Goal: Task Accomplishment & Management: Complete application form

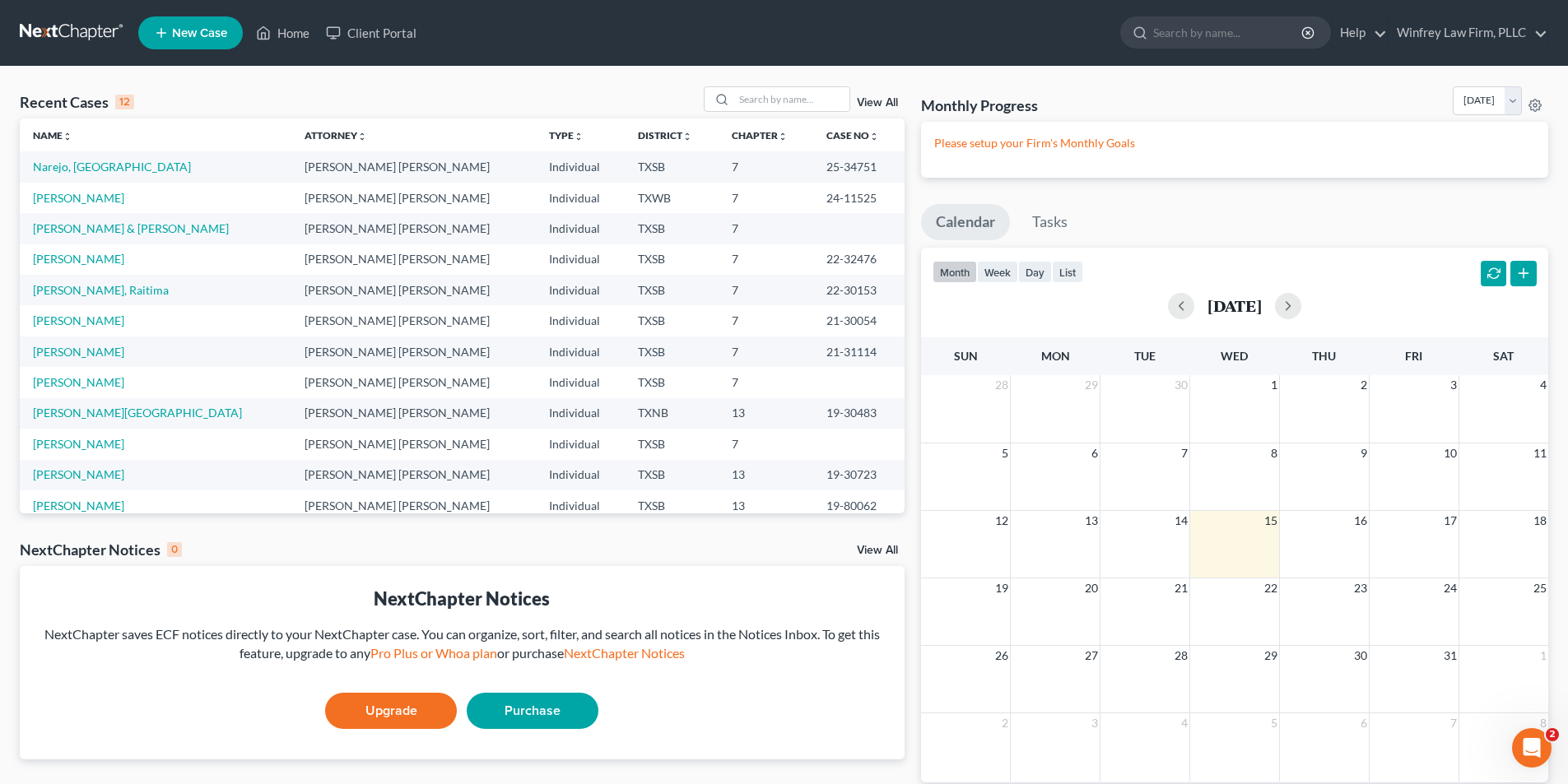
click at [197, 33] on span "New Case" at bounding box center [199, 34] width 55 height 13
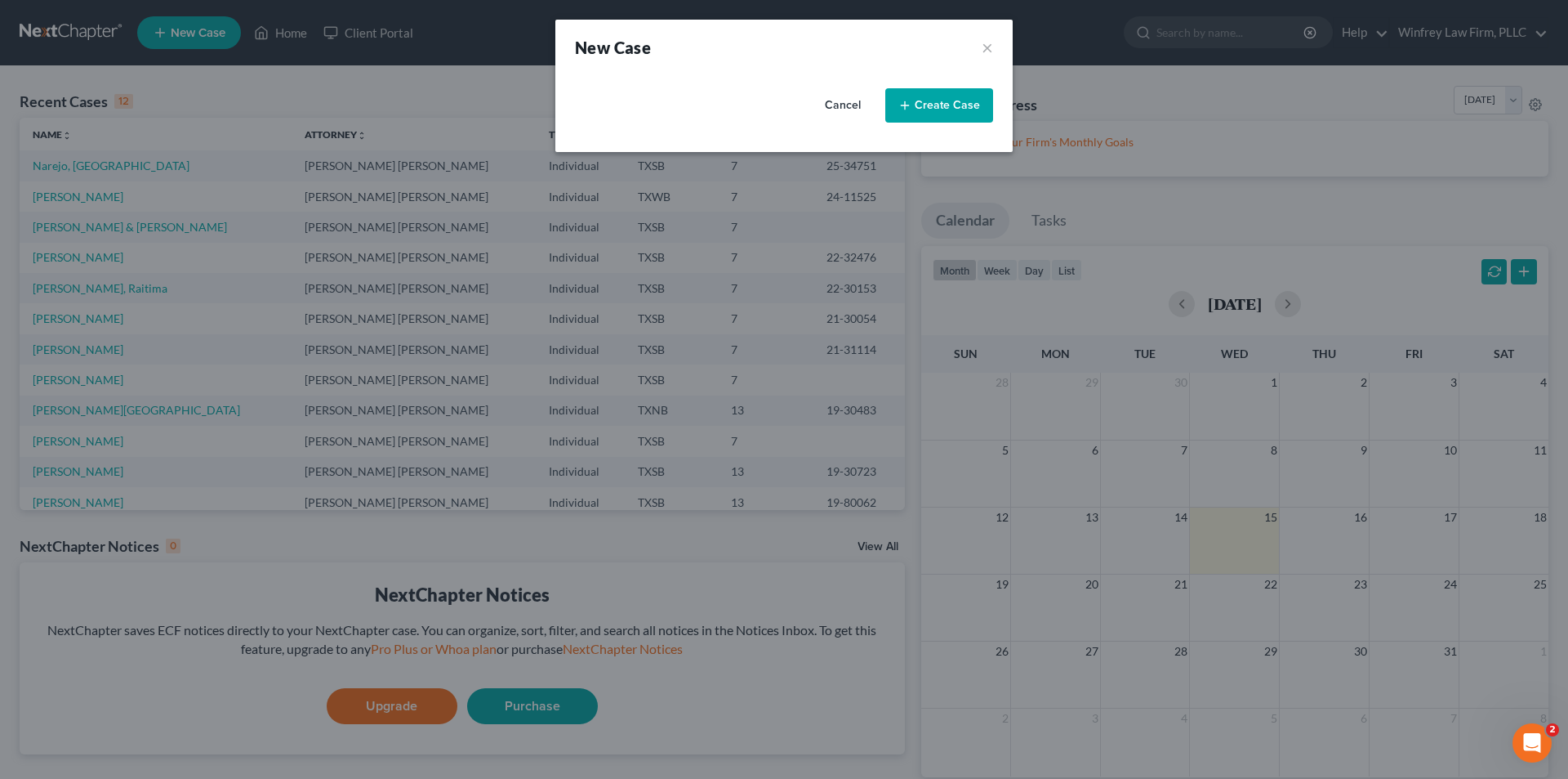
click at [967, 95] on button "Create Case" at bounding box center [939, 105] width 108 height 35
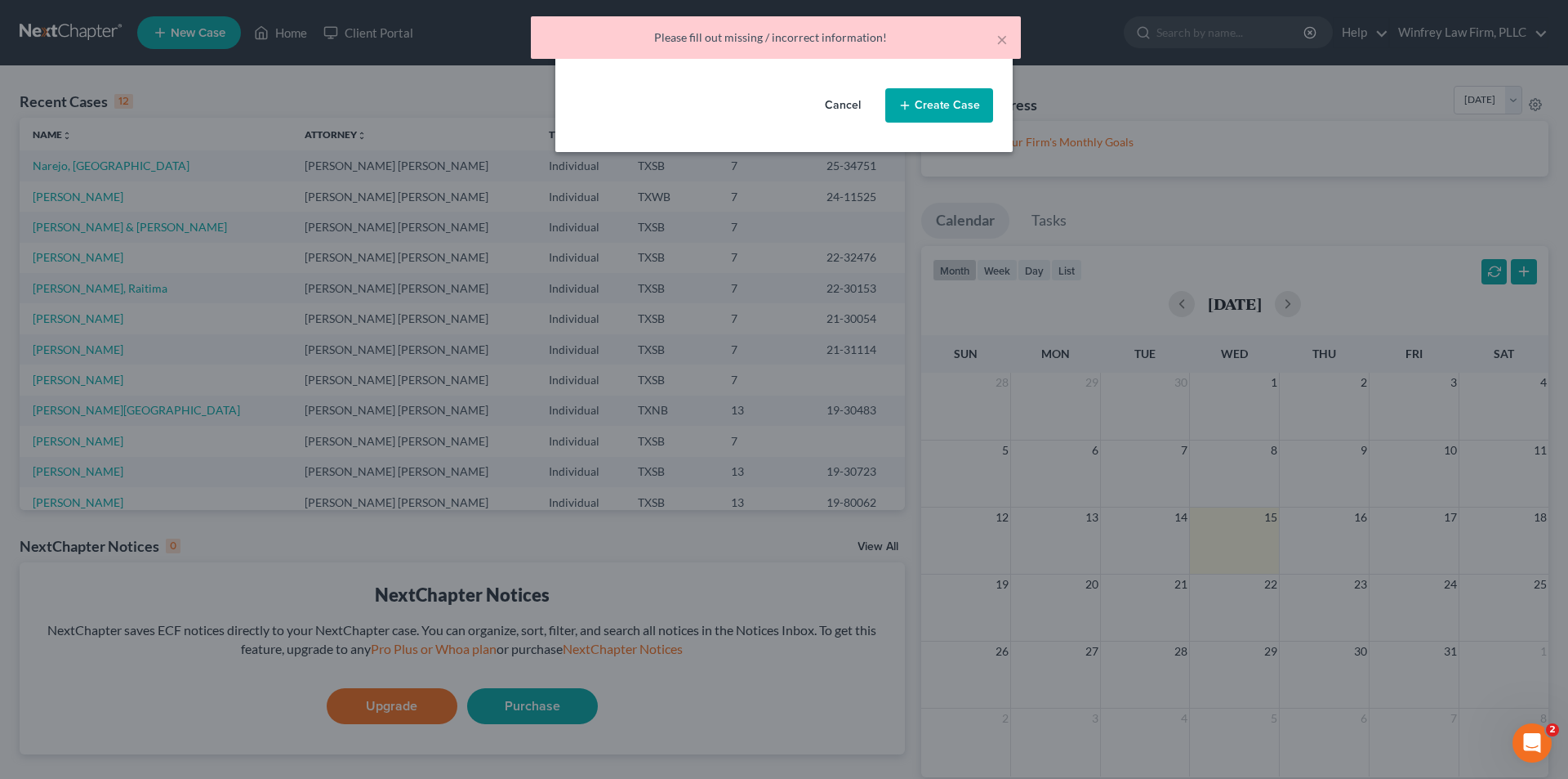
select select "79"
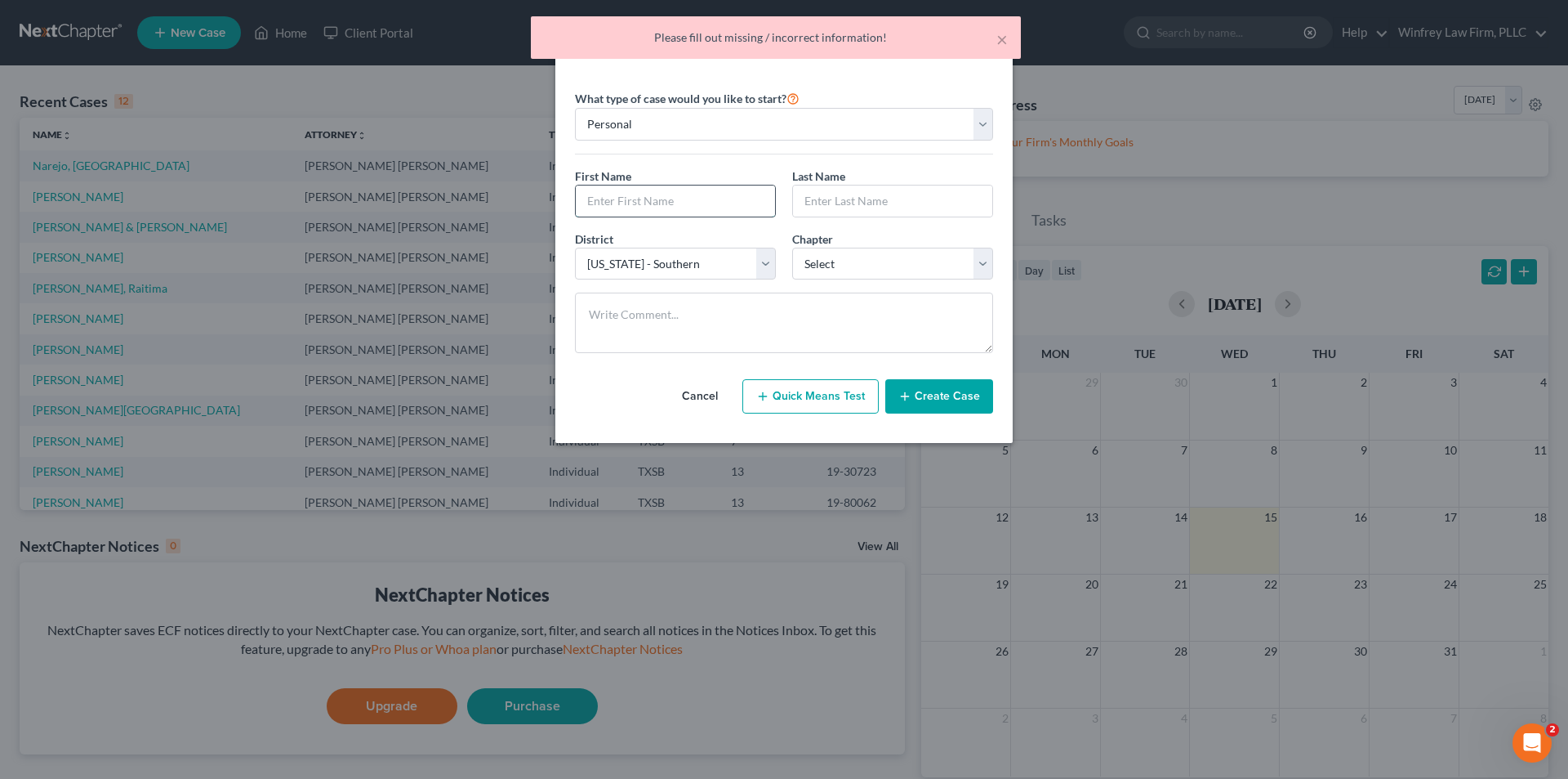
click at [622, 209] on input "text" at bounding box center [676, 201] width 200 height 31
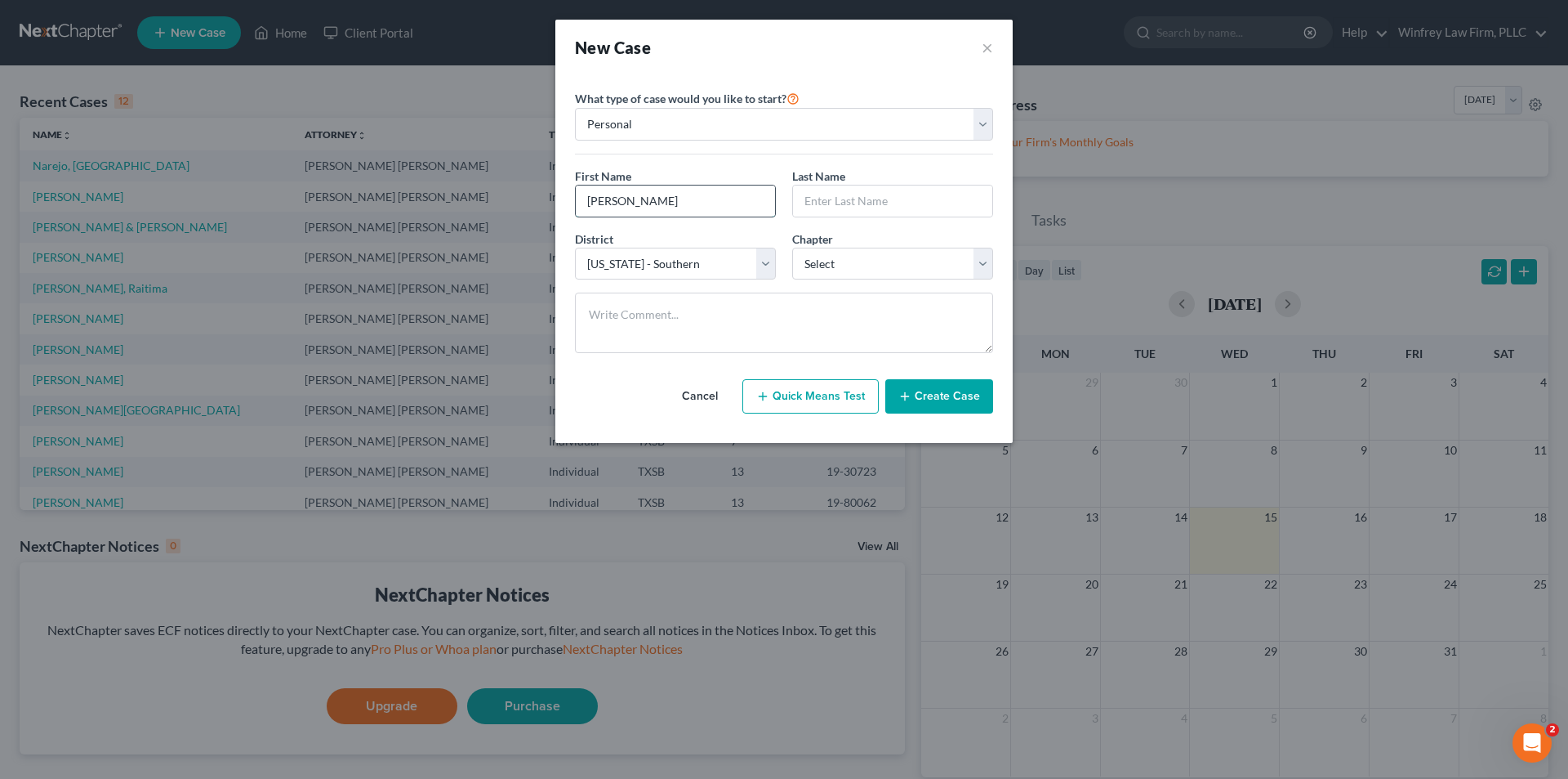
type input "[PERSON_NAME]"
type input "Possoit"
click at [987, 261] on select "Select 7 11 12 13" at bounding box center [892, 264] width 201 height 33
select select "0"
click at [792, 248] on select "Select 7 11 12 13" at bounding box center [892, 264] width 201 height 33
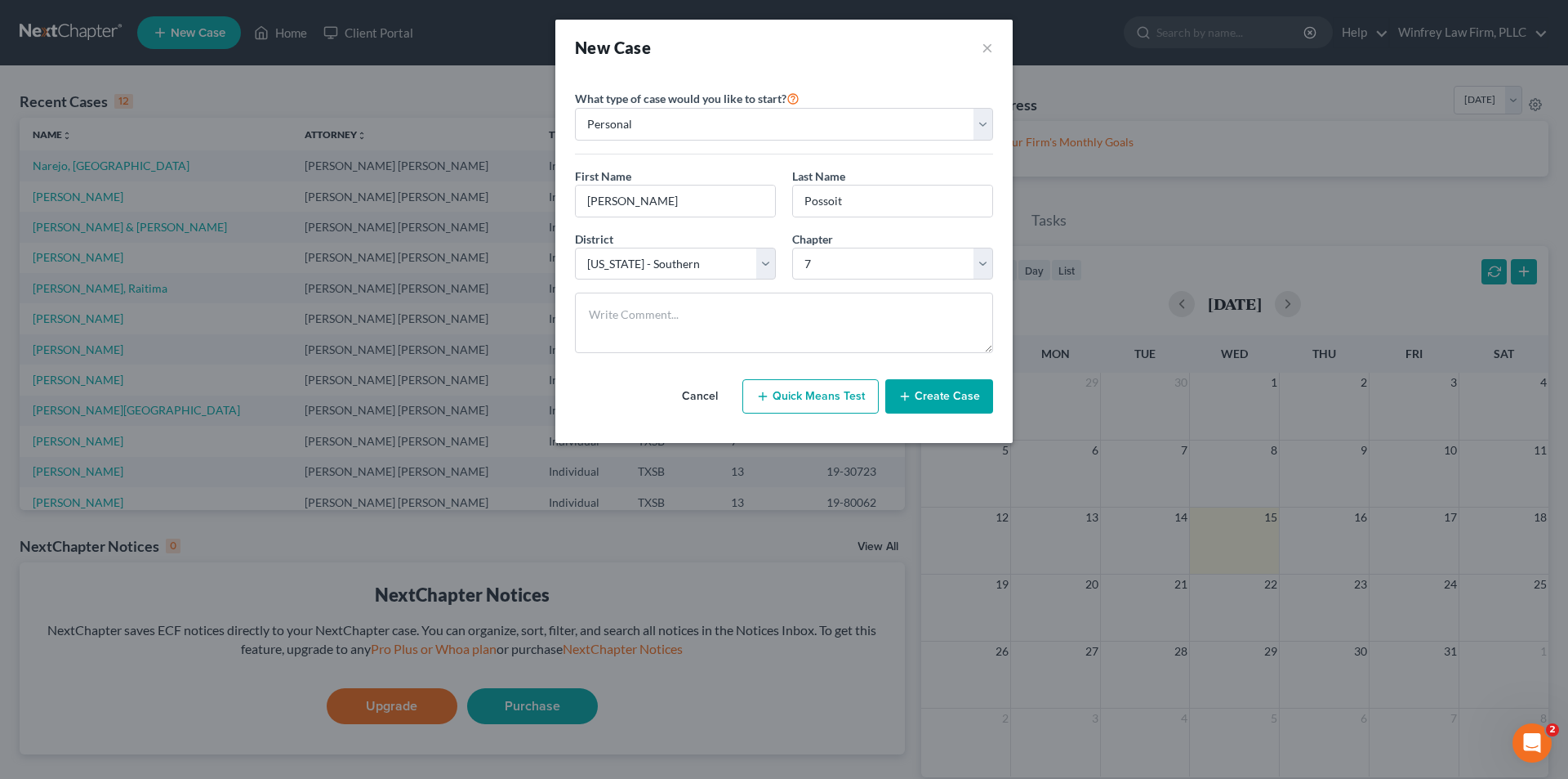
click at [962, 394] on button "Create Case" at bounding box center [939, 397] width 108 height 35
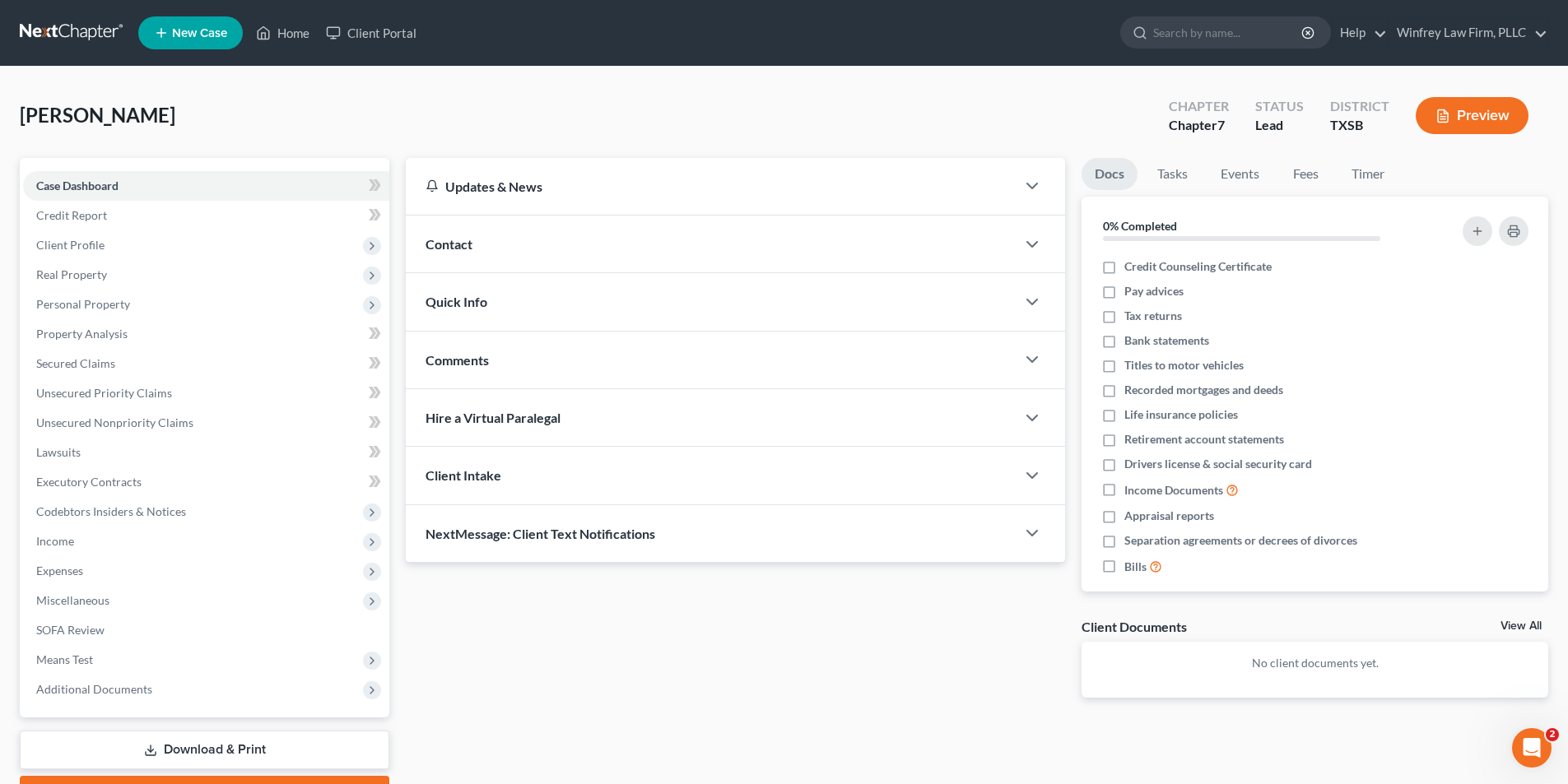
click at [923, 466] on div "Client Intake" at bounding box center [710, 475] width 610 height 57
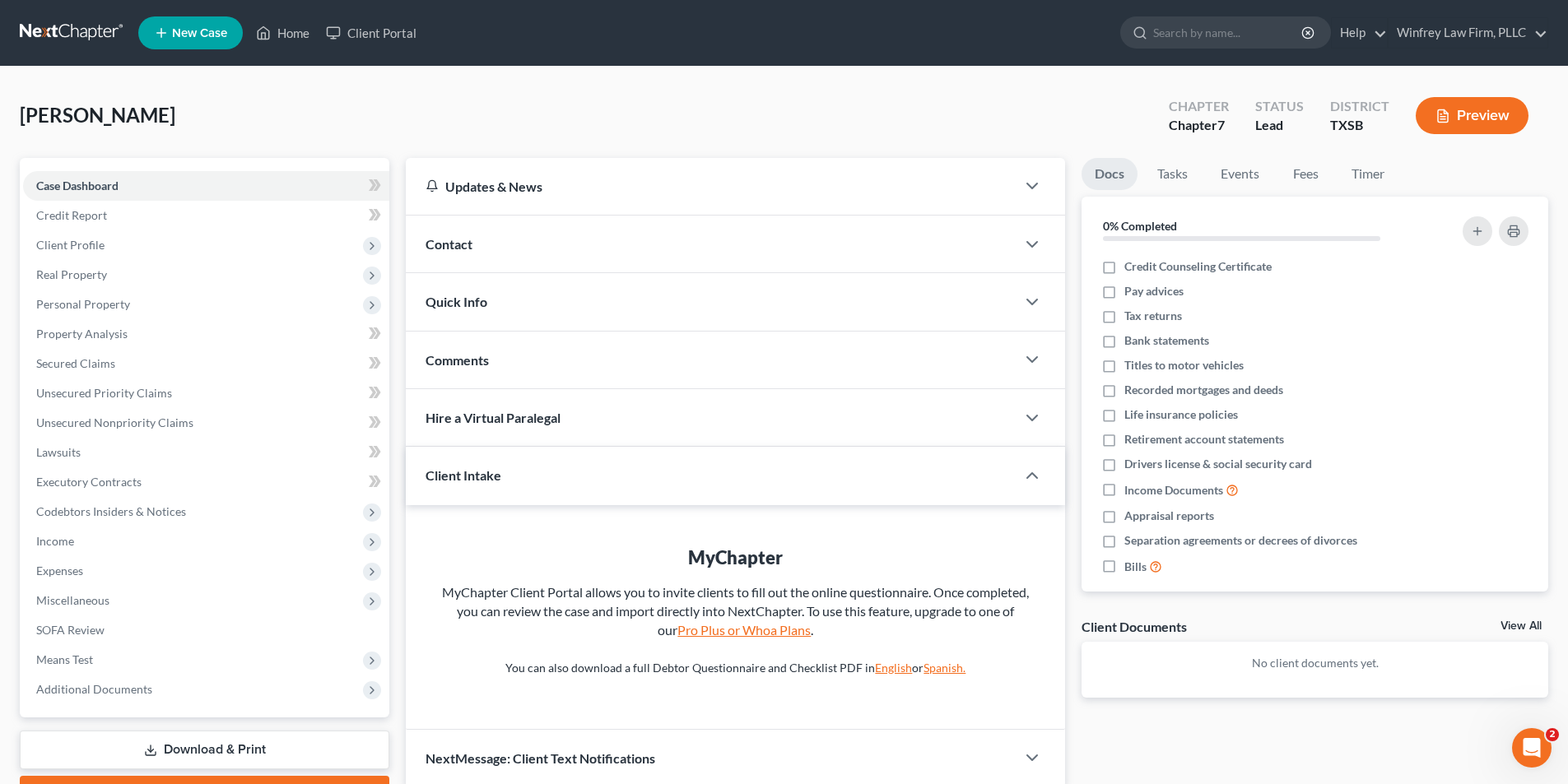
click at [706, 625] on link "Pro Plus or Whoa Plans" at bounding box center [744, 630] width 133 height 16
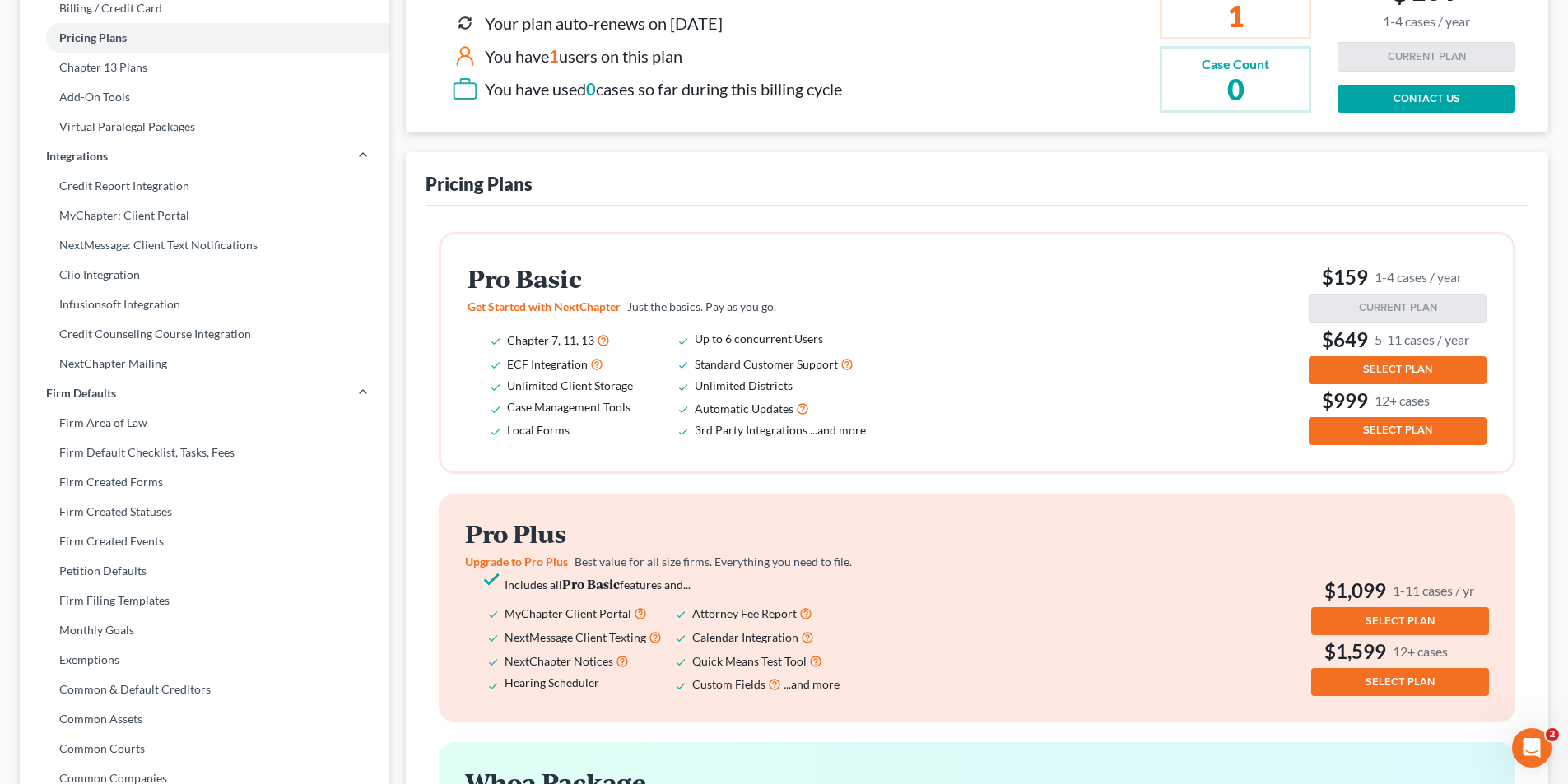
scroll to position [299, 0]
